Goal: Check status: Check status

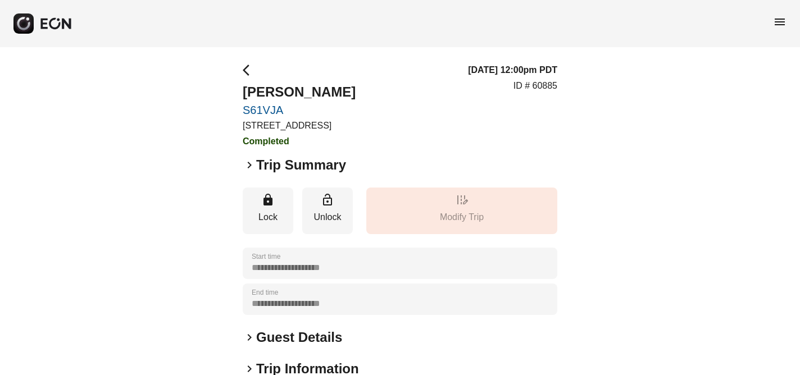
click at [780, 21] on span "menu" at bounding box center [779, 21] width 13 height 13
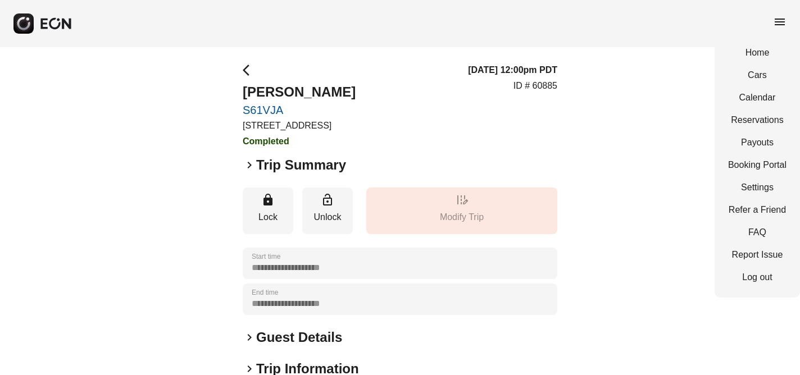
click at [780, 21] on span "menu" at bounding box center [779, 21] width 13 height 13
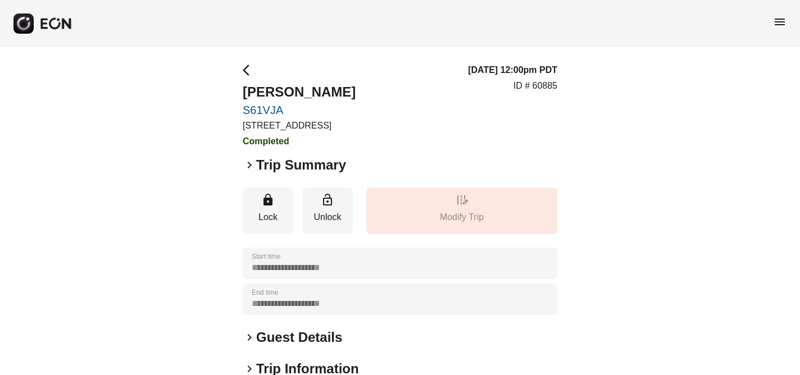
click at [773, 17] on span "menu" at bounding box center [779, 21] width 13 height 13
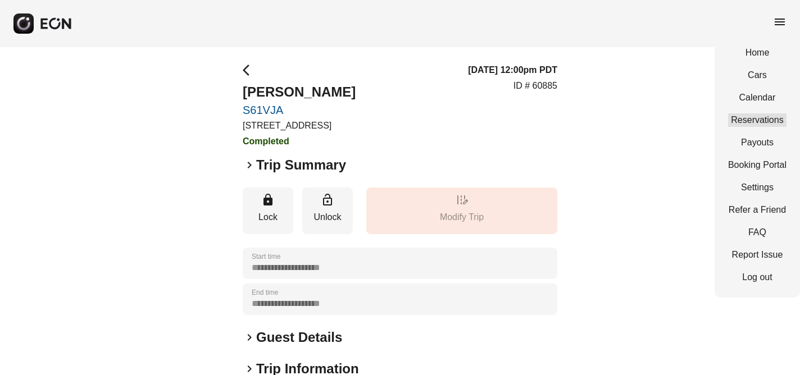
click at [752, 119] on link "Reservations" at bounding box center [757, 119] width 58 height 13
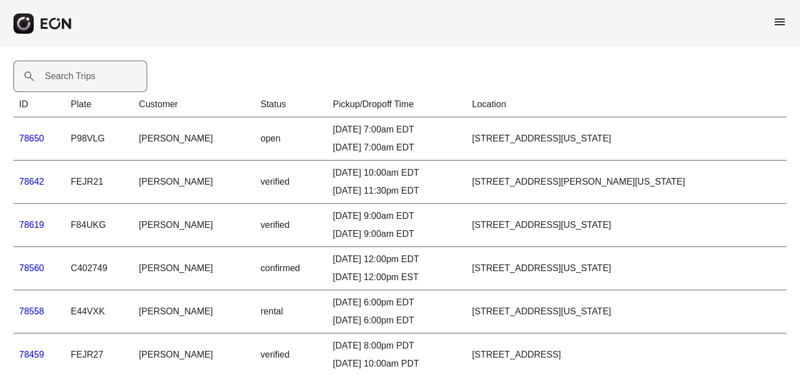
click at [54, 71] on label "Search Trips" at bounding box center [70, 76] width 51 height 13
click at [54, 71] on Trips "Search Trips" at bounding box center [80, 76] width 134 height 31
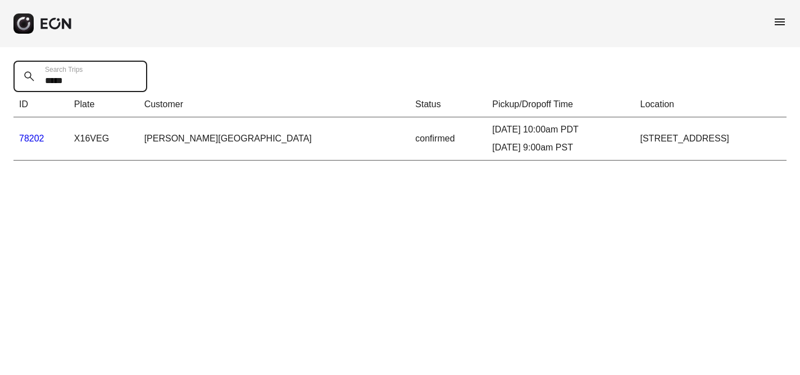
type Trips "*****"
click at [30, 140] on link "78202" at bounding box center [31, 139] width 25 height 10
